Goal: Information Seeking & Learning: Learn about a topic

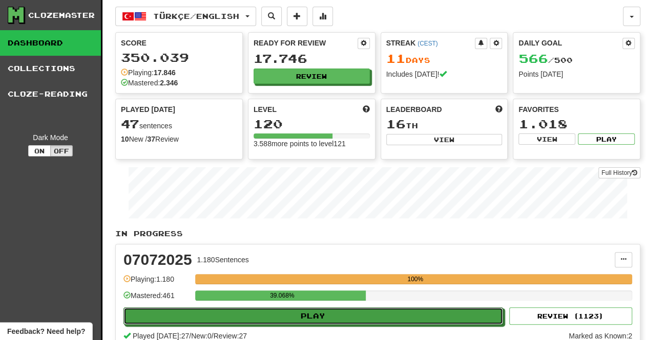
click at [314, 317] on button "Play" at bounding box center [312, 316] width 379 height 17
select select "**"
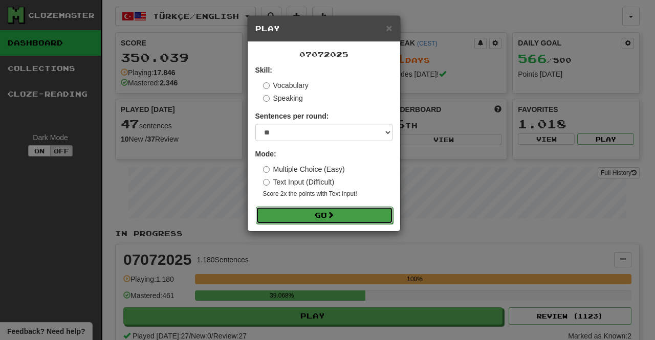
click at [322, 210] on button "Go" at bounding box center [324, 215] width 137 height 17
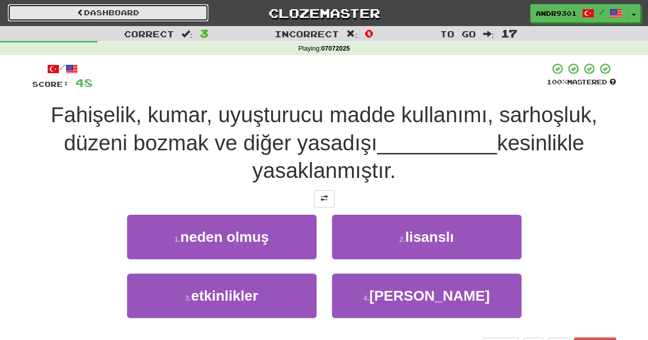
click at [169, 18] on link "Dashboard" at bounding box center [108, 12] width 201 height 17
